Goal: Information Seeking & Learning: Learn about a topic

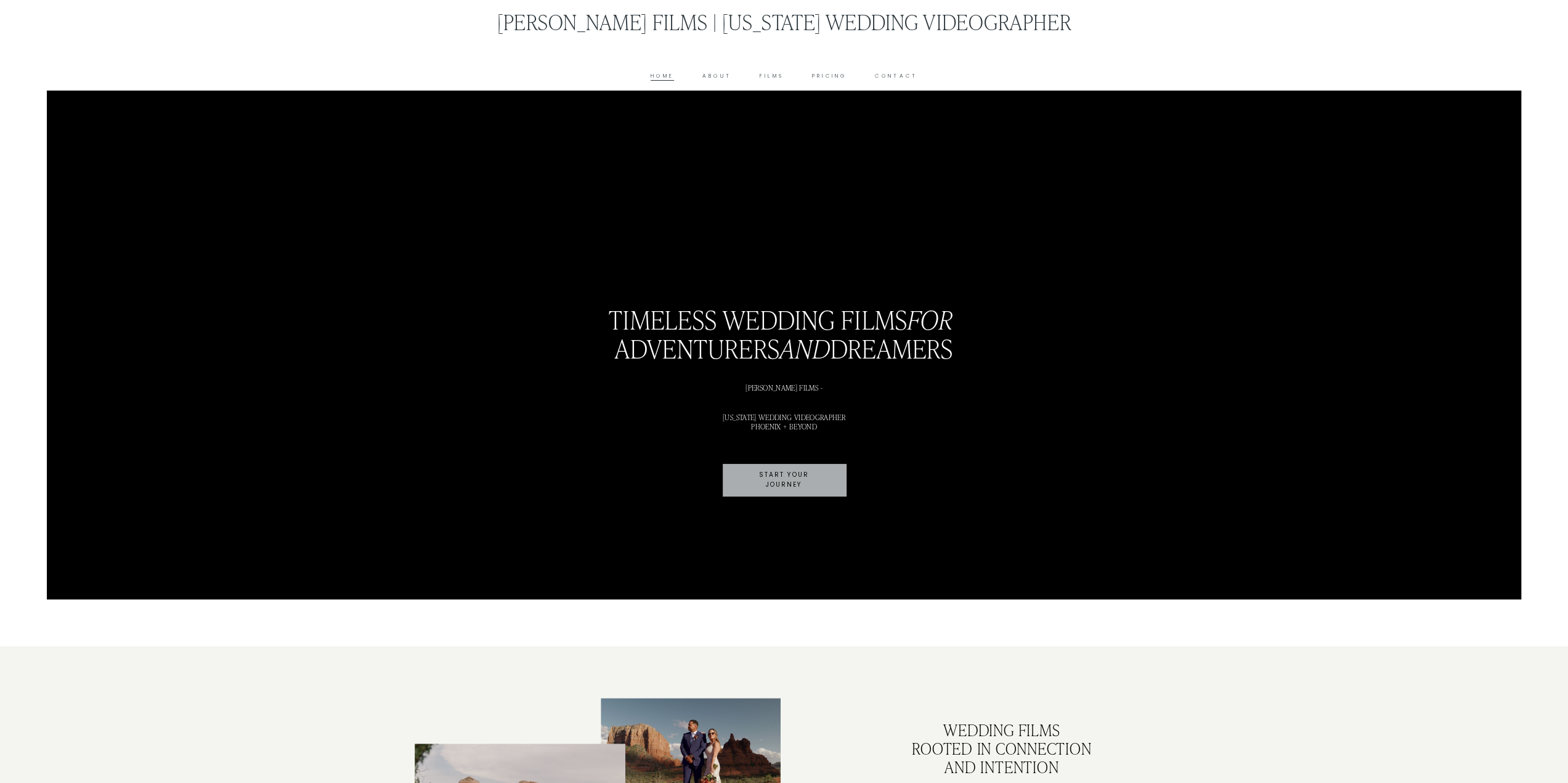
click at [839, 79] on link "Pricing" at bounding box center [829, 75] width 35 height 9
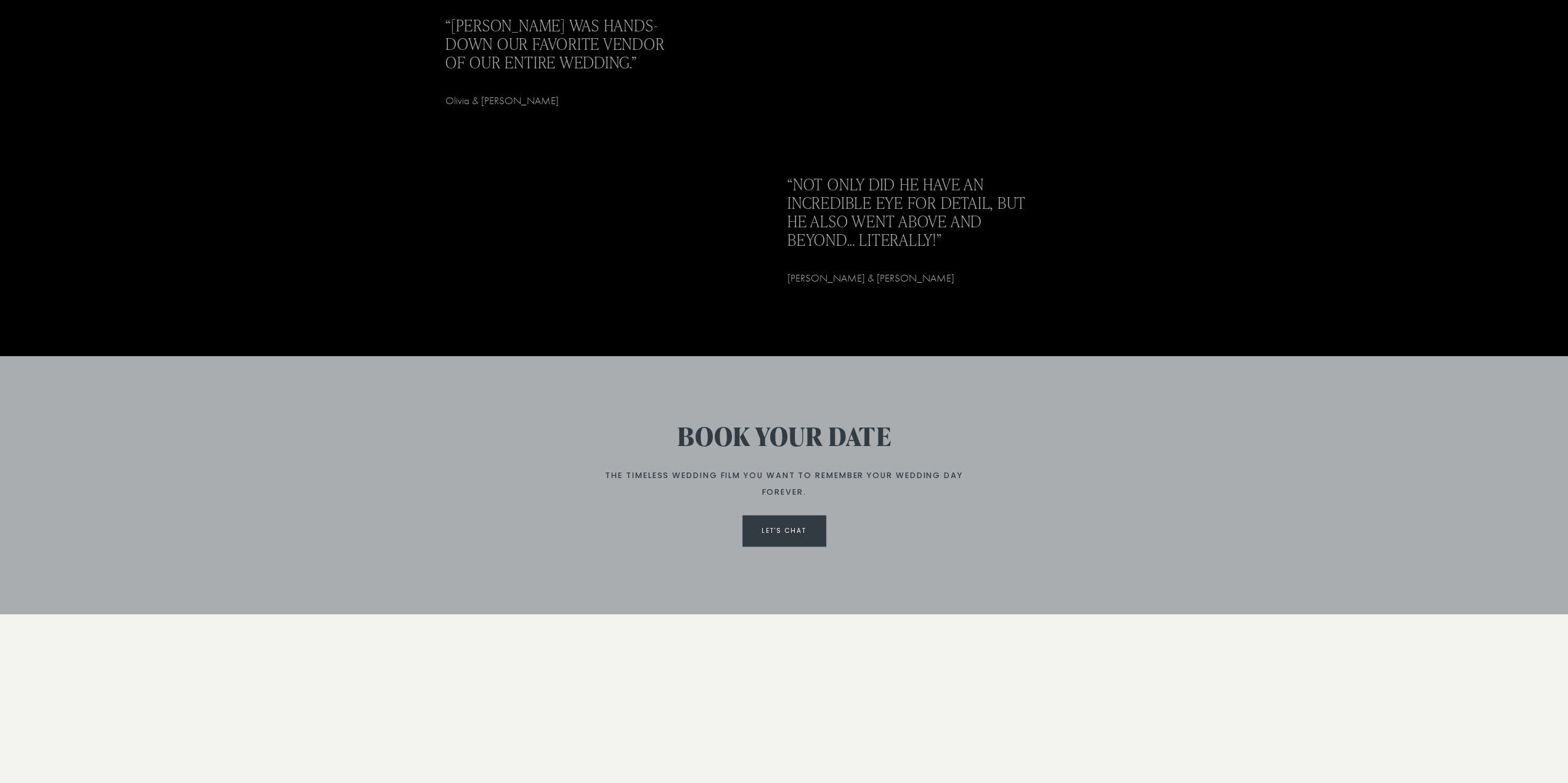
scroll to position [2033, 0]
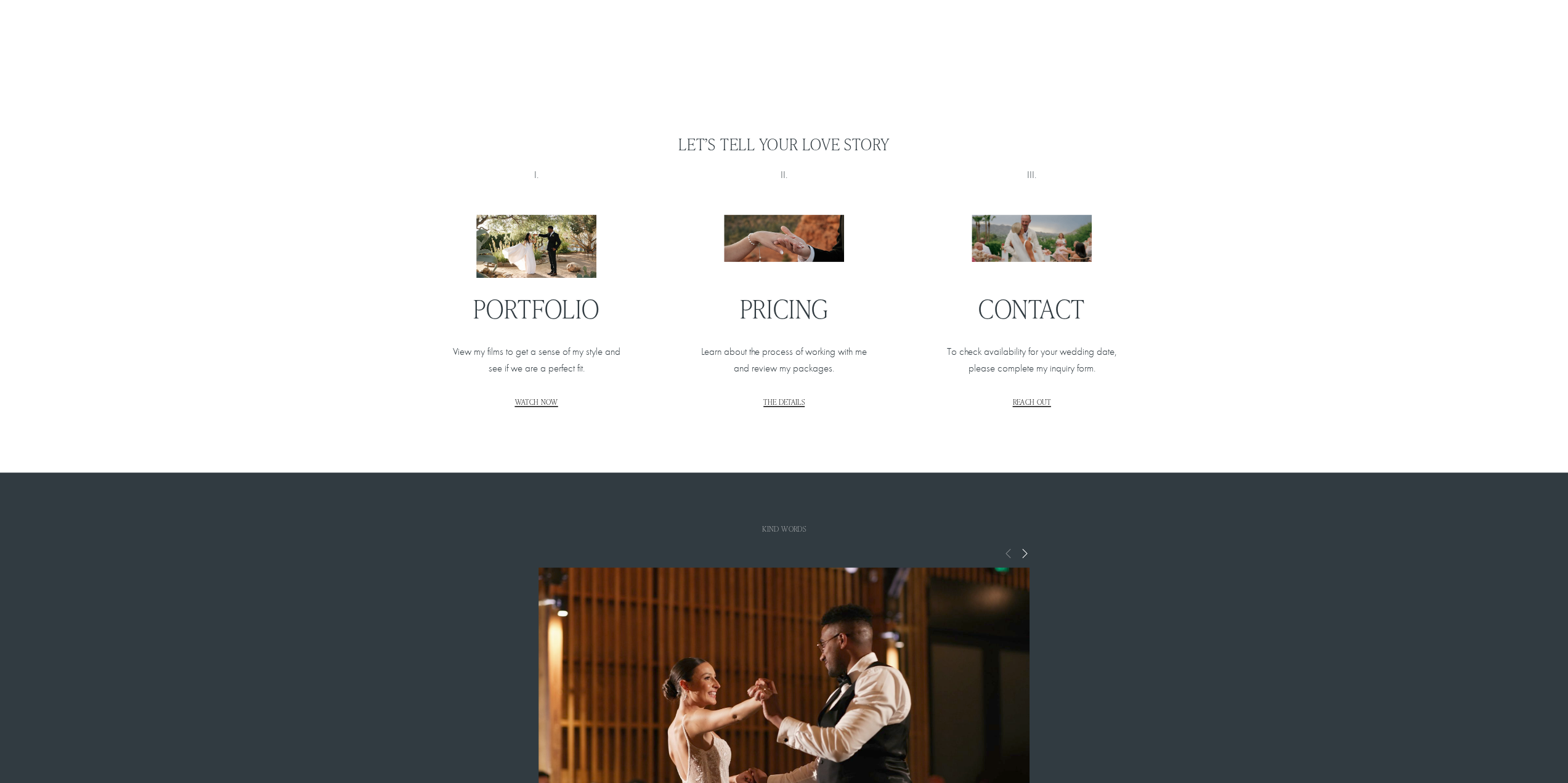
scroll to position [1887, 0]
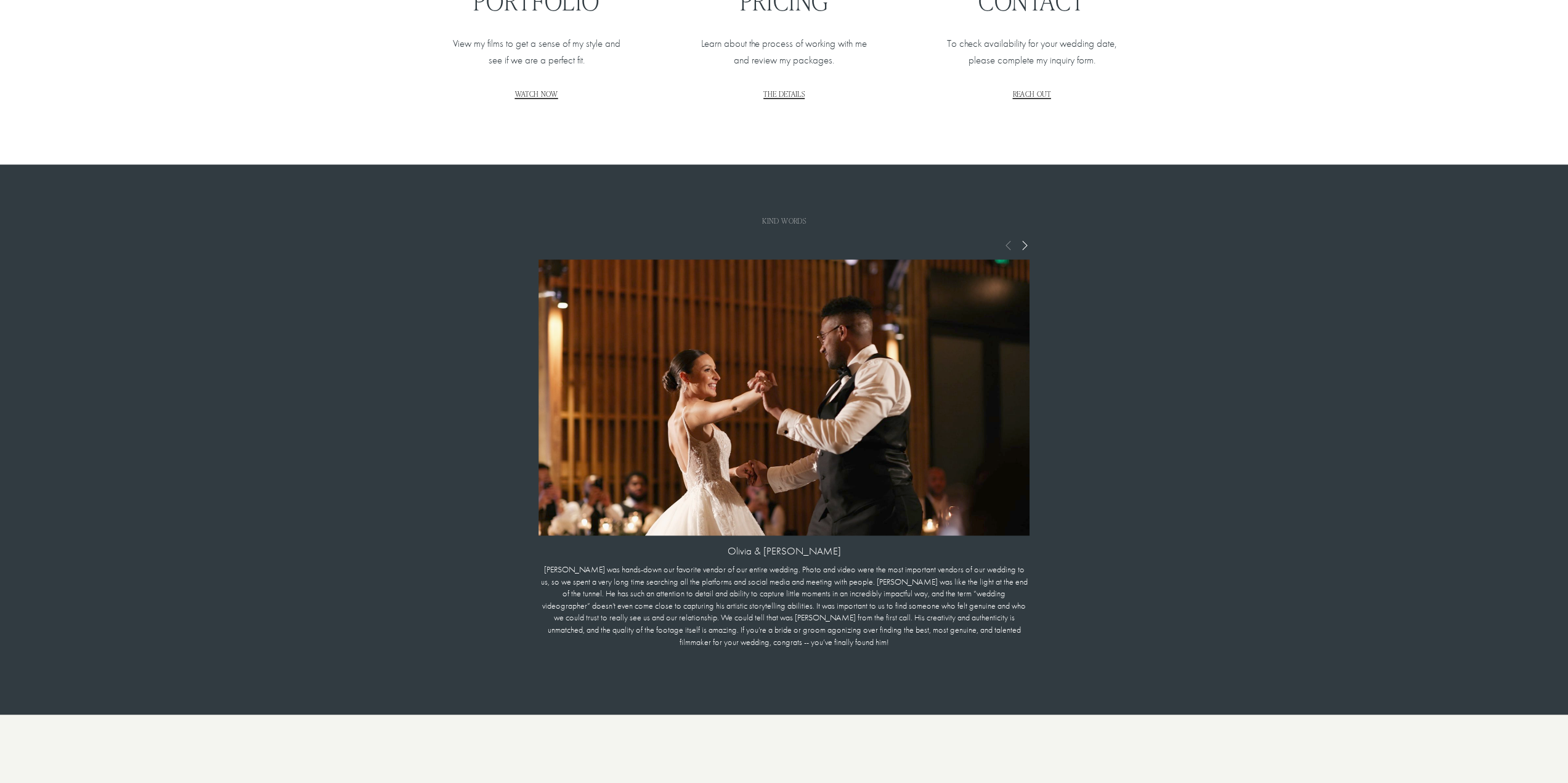
click at [1025, 243] on span "Next" at bounding box center [1024, 244] width 9 height 11
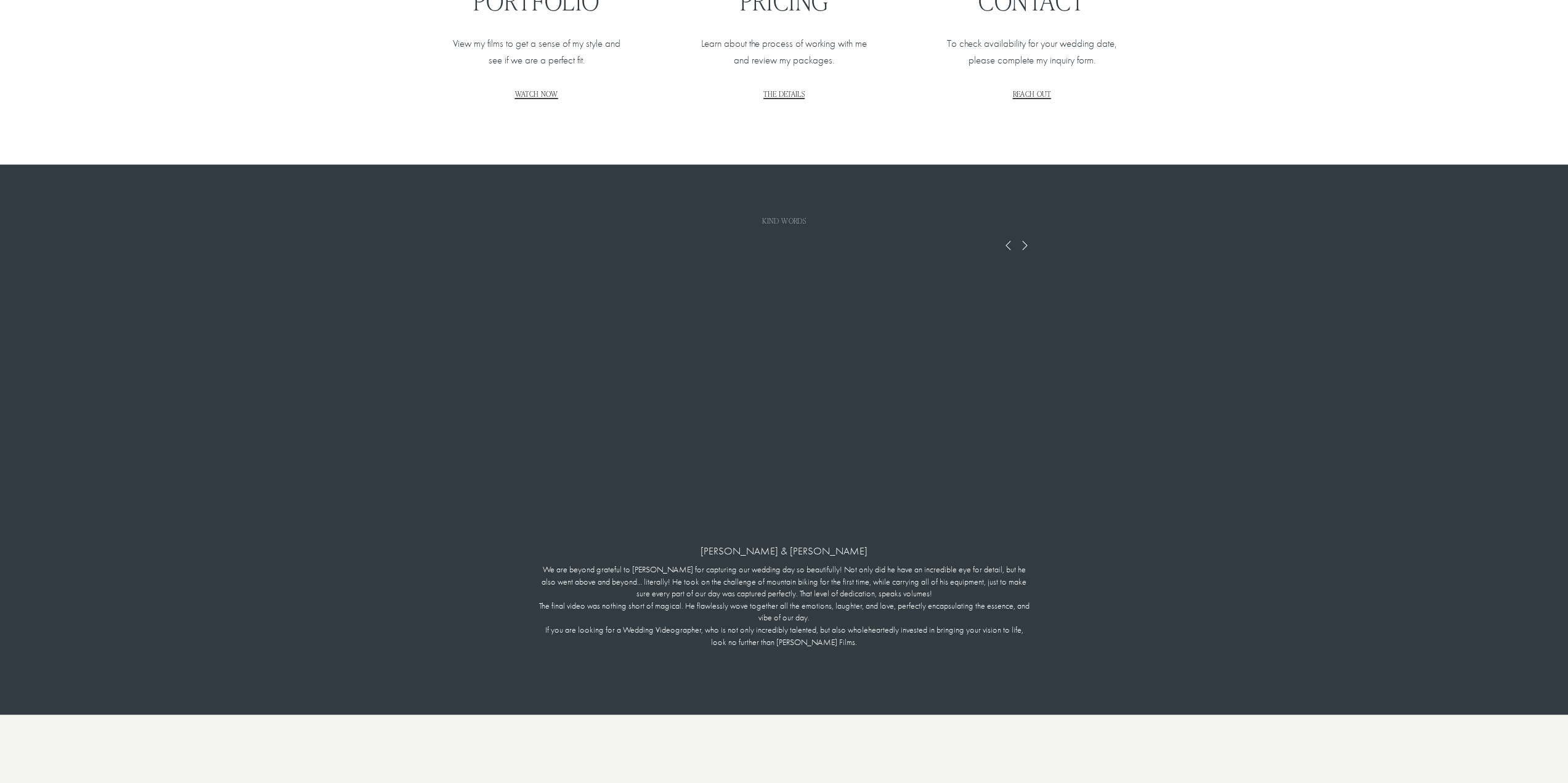
click at [1025, 243] on span "Next" at bounding box center [1024, 244] width 9 height 11
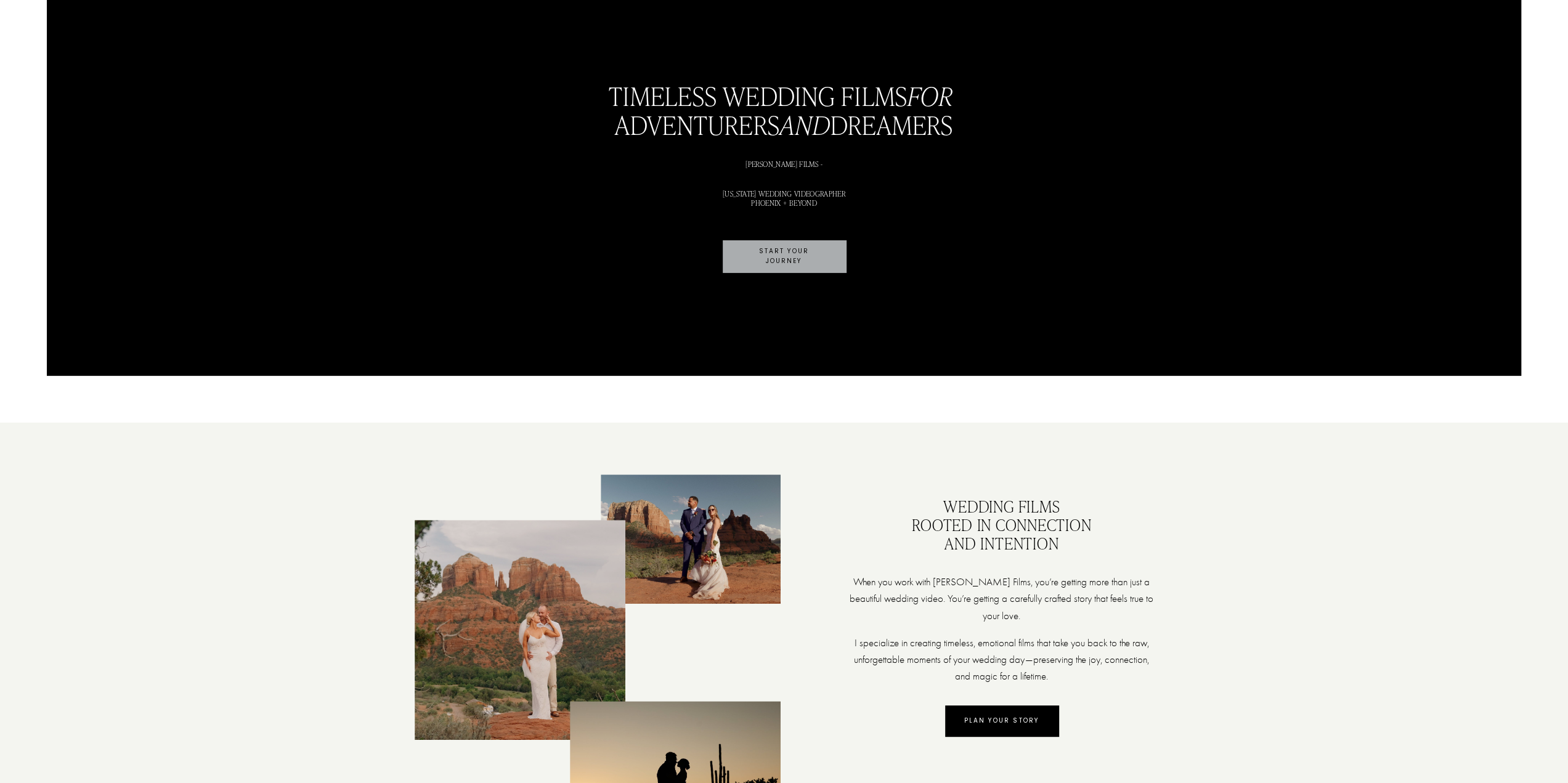
scroll to position [0, 0]
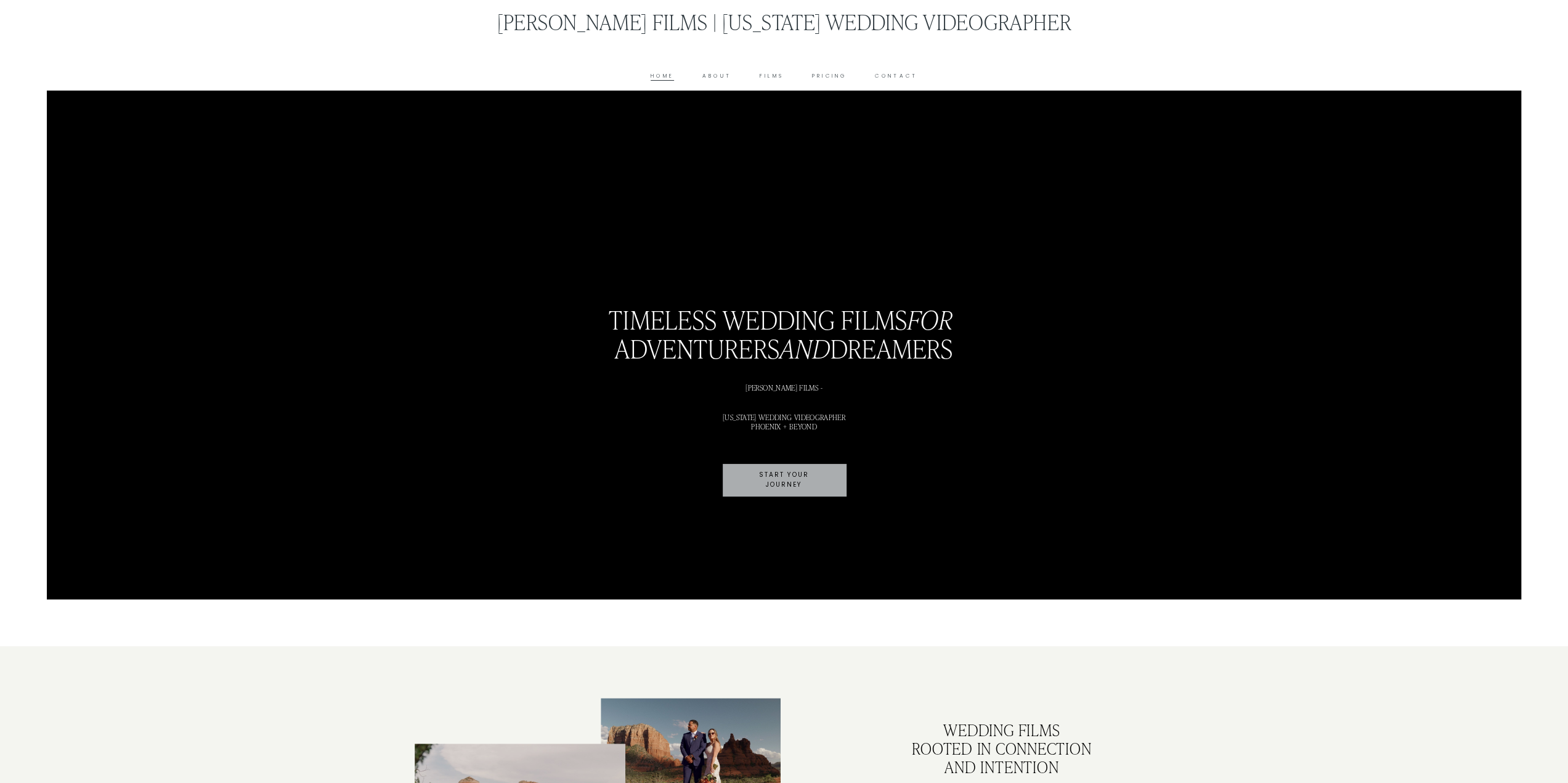
click at [778, 75] on link "Films" at bounding box center [772, 75] width 24 height 9
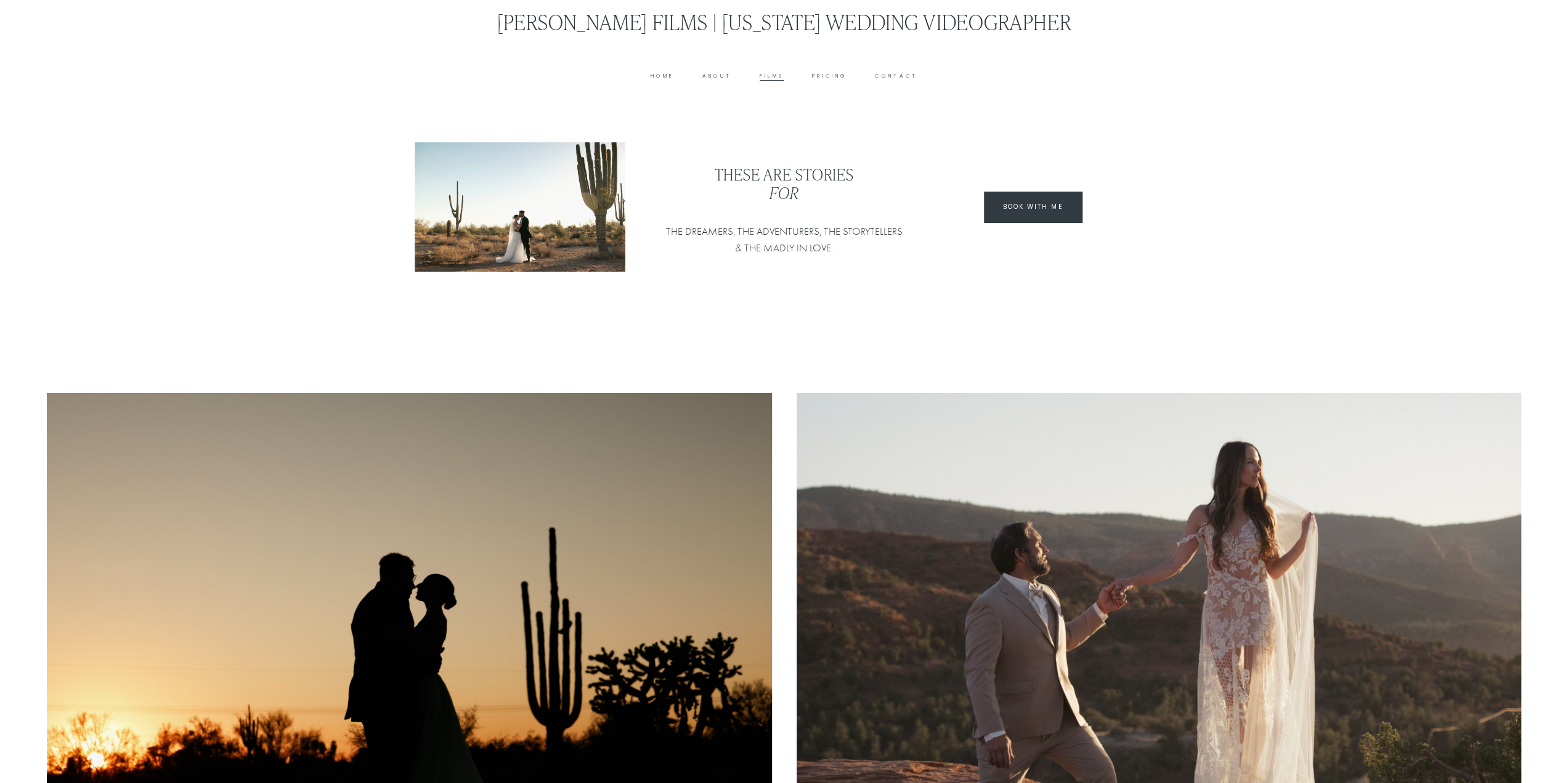
click at [837, 75] on link "Pricing" at bounding box center [829, 75] width 35 height 9
type input "*****"
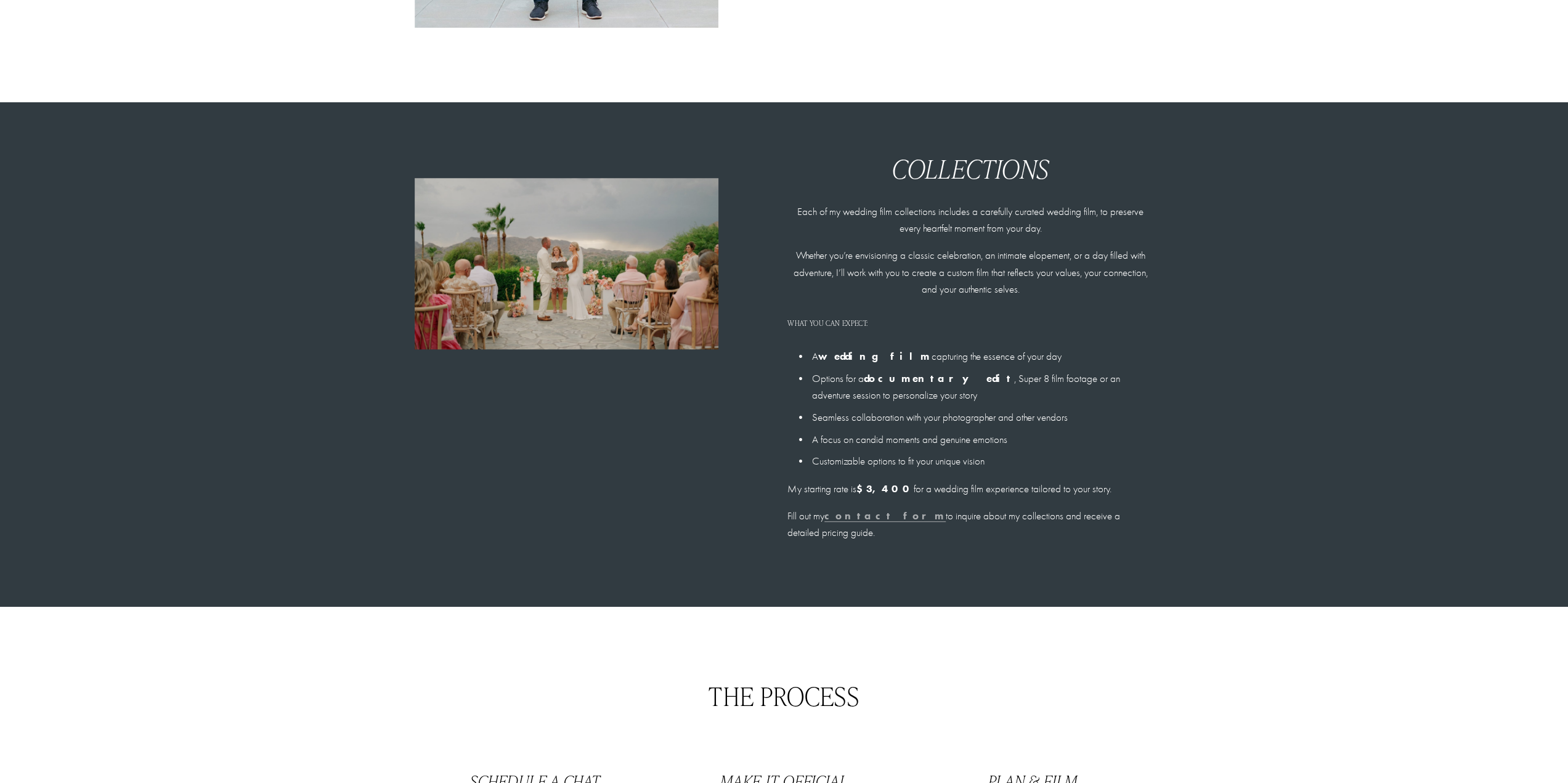
scroll to position [863, 0]
